Goal: Task Accomplishment & Management: Manage account settings

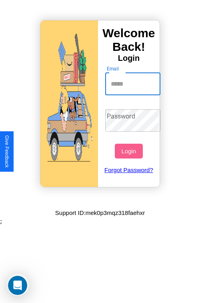
click at [134, 84] on input "Email" at bounding box center [133, 84] width 56 height 22
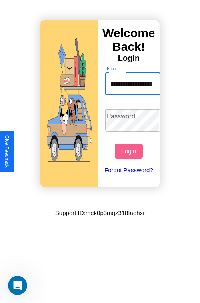
scroll to position [0, 42]
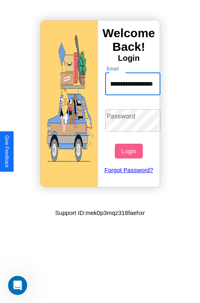
type input "**********"
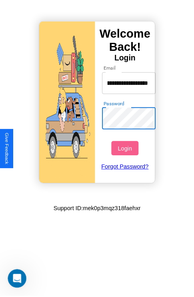
scroll to position [0, 0]
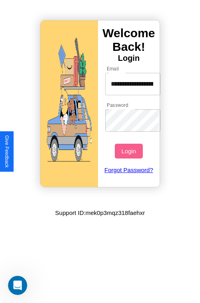
click at [130, 151] on button "Login" at bounding box center [129, 151] width 28 height 15
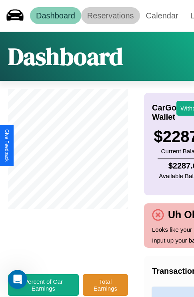
click at [111, 16] on link "Reservations" at bounding box center [110, 15] width 59 height 17
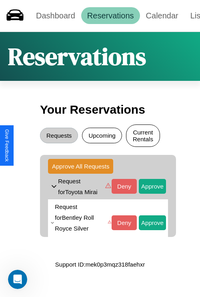
click at [143, 137] on button "Current Rentals" at bounding box center [143, 136] width 34 height 22
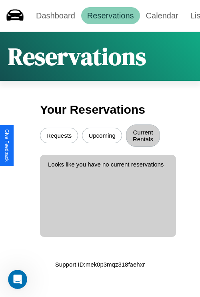
click at [102, 137] on button "Upcoming" at bounding box center [102, 136] width 40 height 16
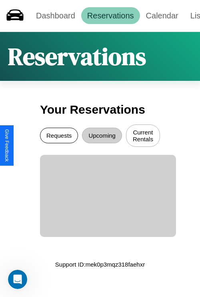
click at [59, 137] on button "Requests" at bounding box center [59, 136] width 38 height 16
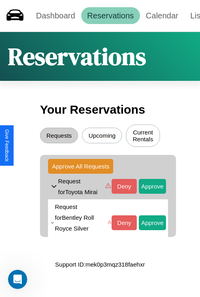
click at [100, 56] on h1 "Reservations" at bounding box center [77, 56] width 138 height 33
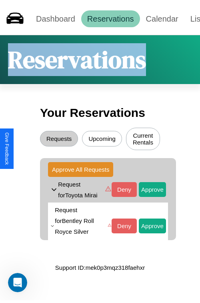
scroll to position [60, 0]
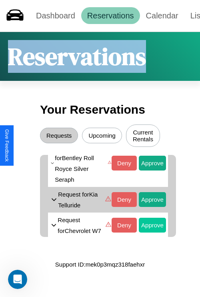
click at [147, 134] on button "Approve" at bounding box center [152, 126] width 27 height 15
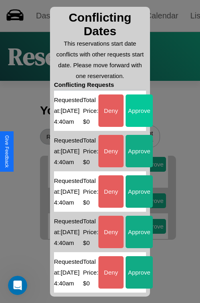
click at [140, 95] on button "Approve" at bounding box center [139, 111] width 27 height 32
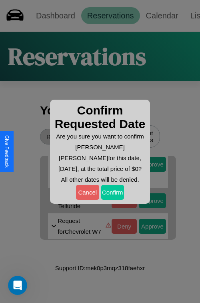
click at [113, 192] on button "Confirm" at bounding box center [112, 192] width 23 height 15
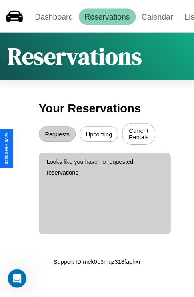
scroll to position [0, 0]
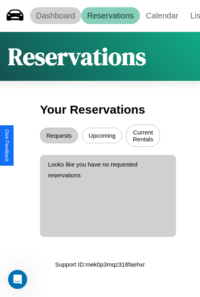
click at [55, 16] on link "Dashboard" at bounding box center [55, 15] width 51 height 17
